Goal: Transaction & Acquisition: Download file/media

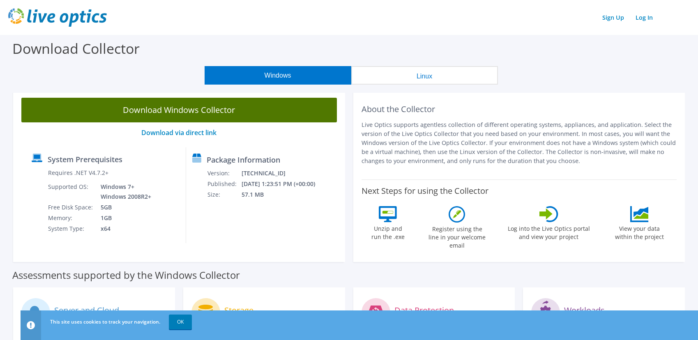
click at [140, 113] on link "Download Windows Collector" at bounding box center [178, 110] width 315 height 25
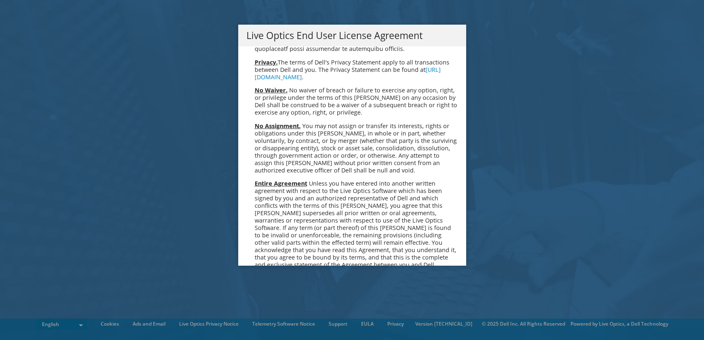
scroll to position [3105, 0]
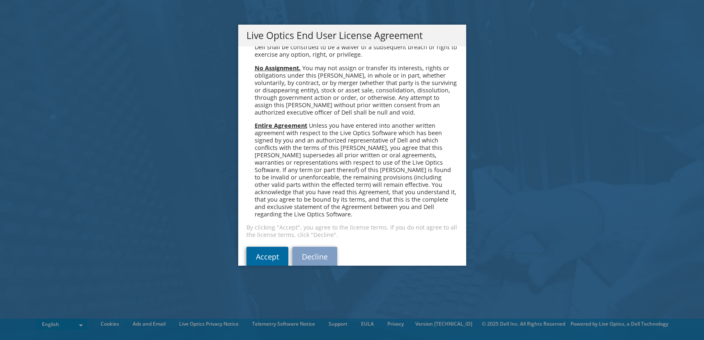
click at [265, 247] on link "Accept" at bounding box center [267, 257] width 42 height 20
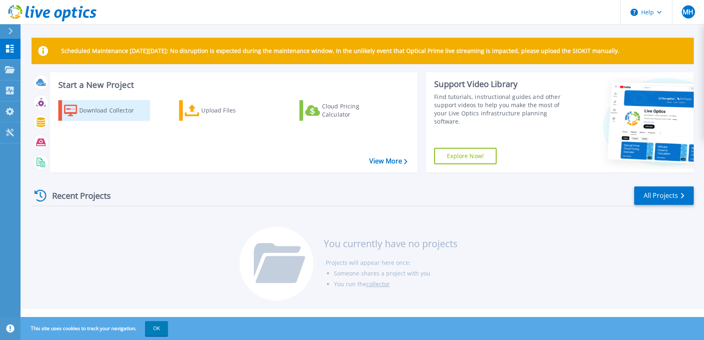
click at [87, 109] on div "Download Collector" at bounding box center [112, 110] width 66 height 16
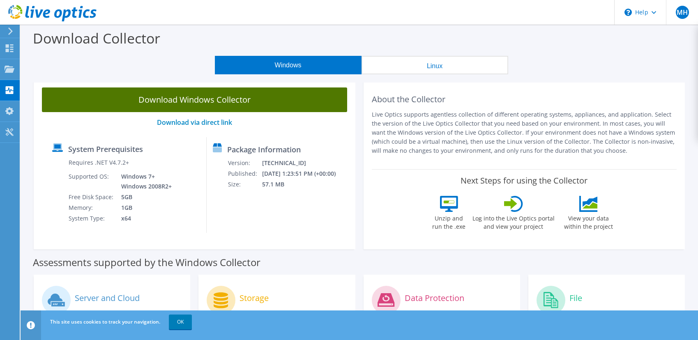
click at [89, 103] on link "Download Windows Collector" at bounding box center [194, 99] width 305 height 25
